Goal: Navigation & Orientation: Find specific page/section

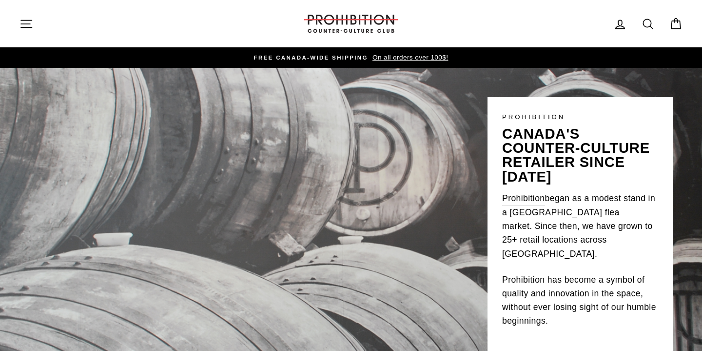
click at [20, 24] on icon "button" at bounding box center [27, 24] width 14 height 14
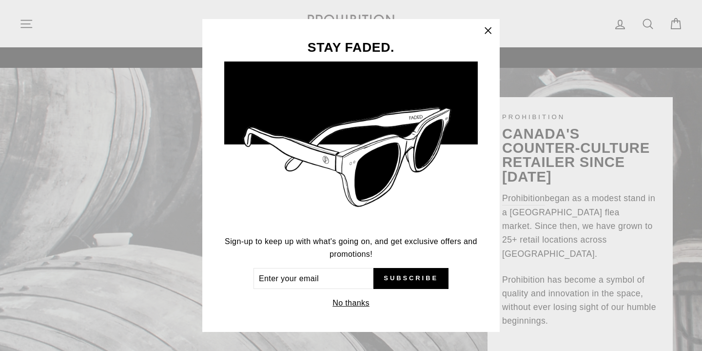
click at [491, 29] on icon "button" at bounding box center [488, 31] width 14 height 14
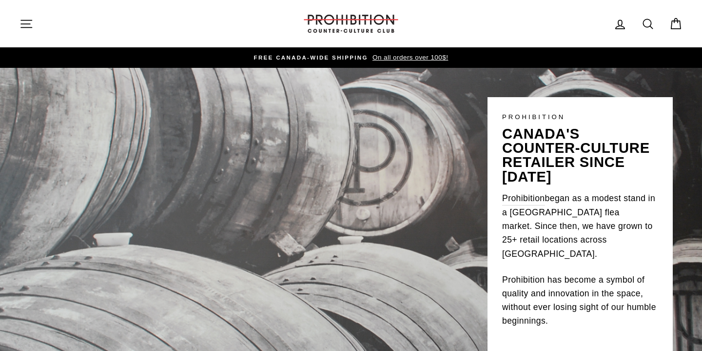
click at [27, 22] on icon "button" at bounding box center [27, 24] width 14 height 14
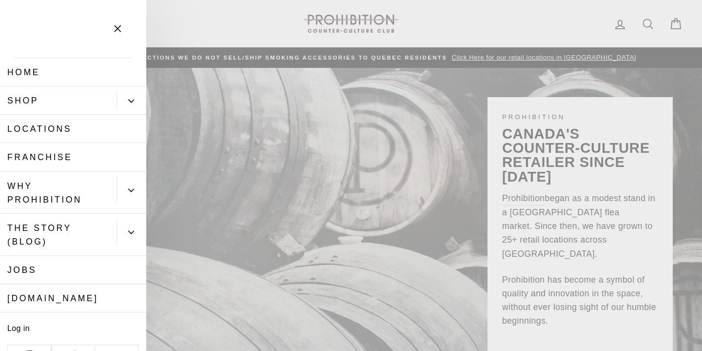
click at [135, 102] on button "Primary" at bounding box center [132, 100] width 30 height 17
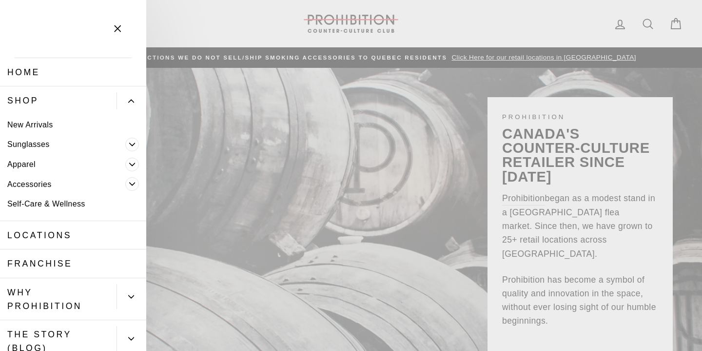
click at [137, 183] on span "Primary" at bounding box center [132, 184] width 14 height 14
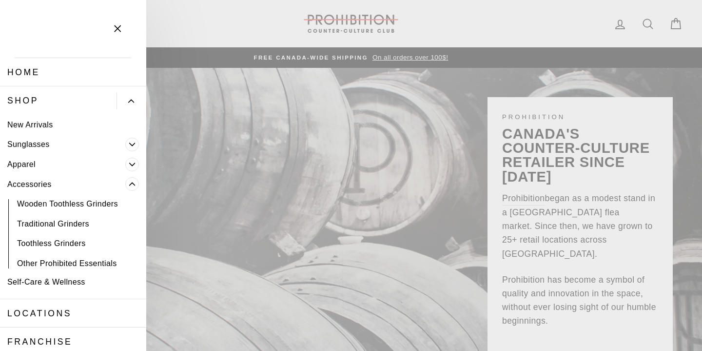
click at [113, 259] on link "Other Prohibited Essentials" at bounding box center [73, 263] width 146 height 20
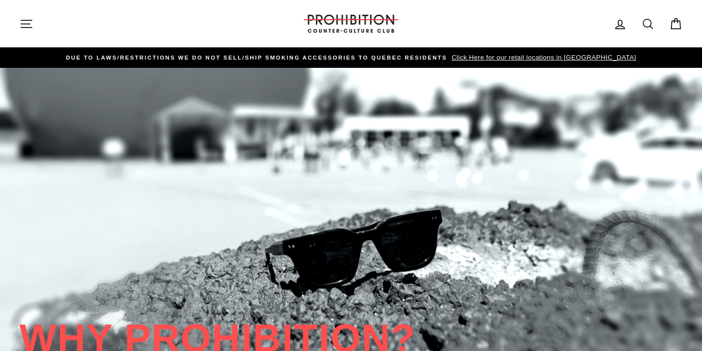
click at [23, 22] on icon "button" at bounding box center [27, 24] width 14 height 14
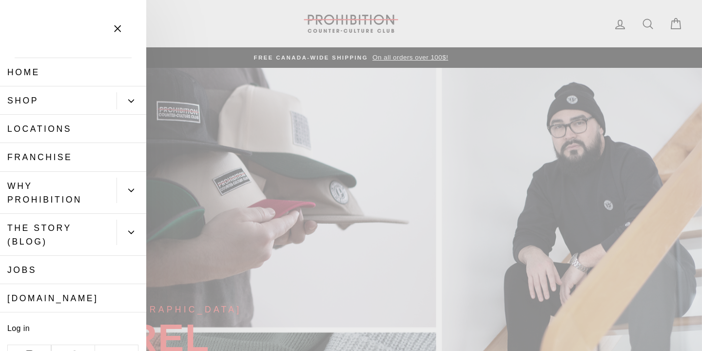
click at [133, 102] on icon "Primary" at bounding box center [131, 101] width 6 height 6
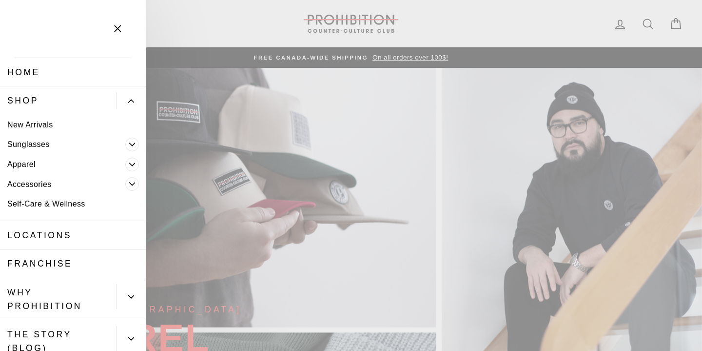
click at [132, 181] on icon "Primary" at bounding box center [132, 184] width 6 height 6
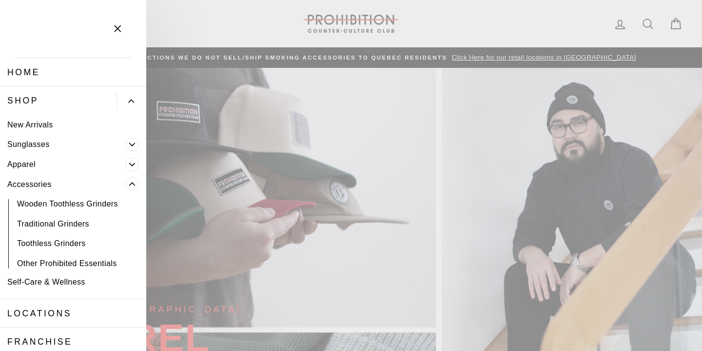
click at [73, 262] on link "Other Prohibited Essentials" at bounding box center [73, 263] width 146 height 20
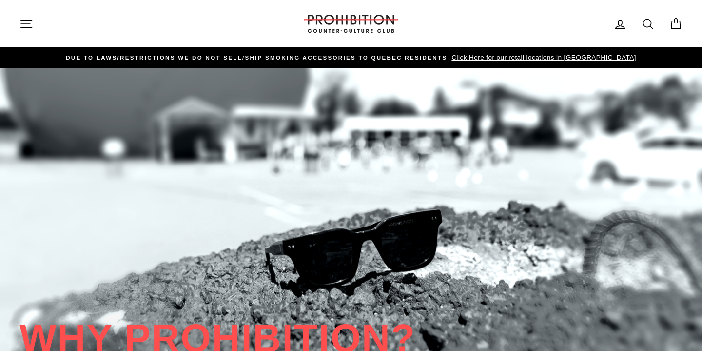
drag, startPoint x: 159, startPoint y: 56, endPoint x: 179, endPoint y: 94, distance: 43.0
click at [27, 20] on icon "button" at bounding box center [27, 24] width 14 height 14
